Goal: Information Seeking & Learning: Stay updated

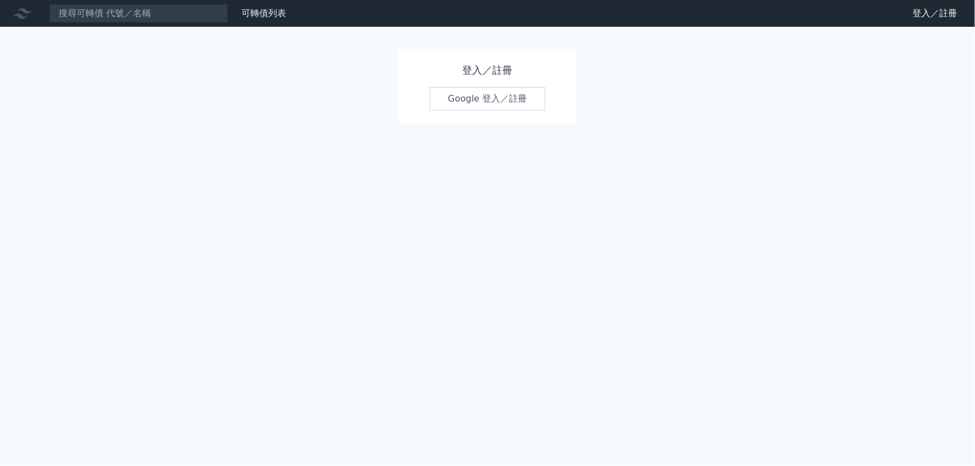
click at [485, 99] on link "Google 登入／註冊" at bounding box center [487, 98] width 116 height 23
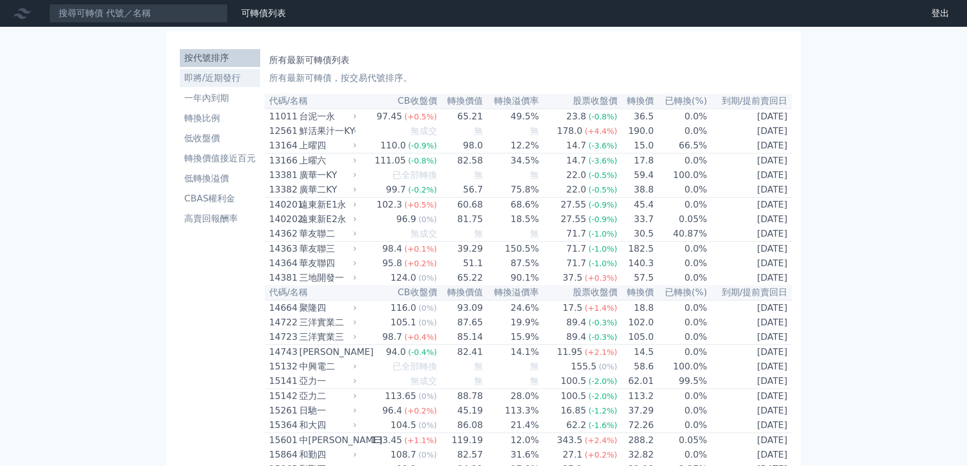
click at [222, 80] on li "即將/近期發行" at bounding box center [220, 77] width 80 height 13
click at [218, 77] on li "即將/近期發行" at bounding box center [220, 77] width 80 height 13
